Goal: Task Accomplishment & Management: Manage account settings

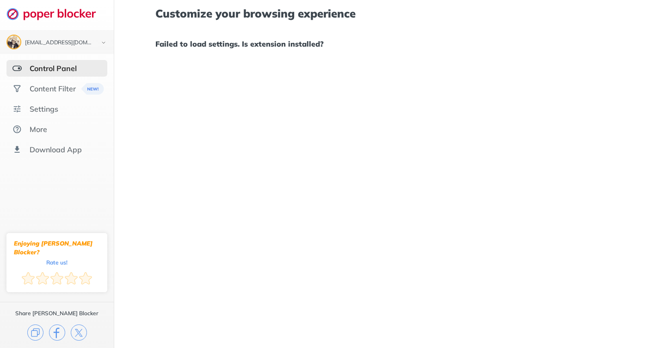
click at [86, 70] on div "Control Panel" at bounding box center [56, 68] width 101 height 17
click at [63, 89] on div "Content Filter" at bounding box center [53, 88] width 46 height 9
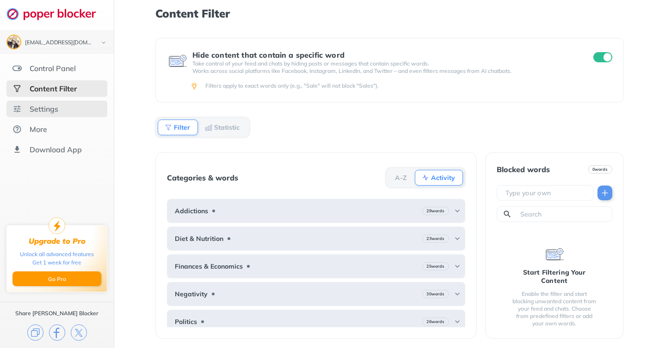
click at [61, 113] on div "Settings" at bounding box center [56, 109] width 101 height 17
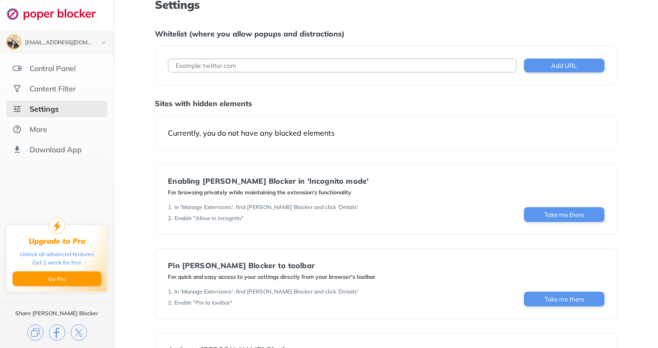
scroll to position [52, 0]
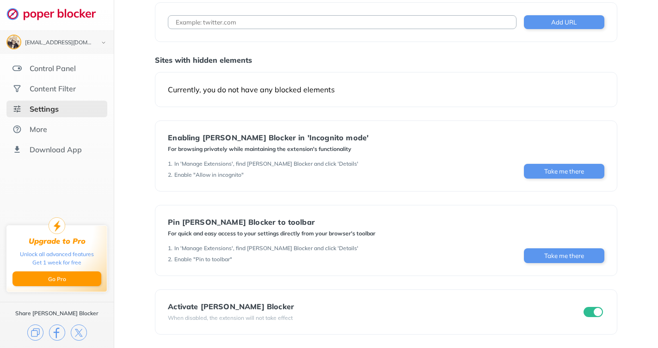
click at [601, 307] on div at bounding box center [592, 312] width 23 height 13
click at [597, 314] on input "checkbox" at bounding box center [592, 312] width 19 height 10
